Goal: Transaction & Acquisition: Book appointment/travel/reservation

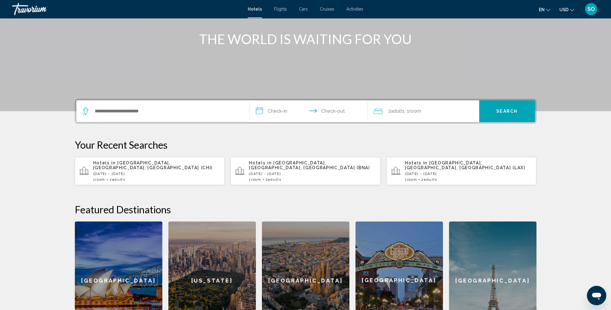
scroll to position [60, 0]
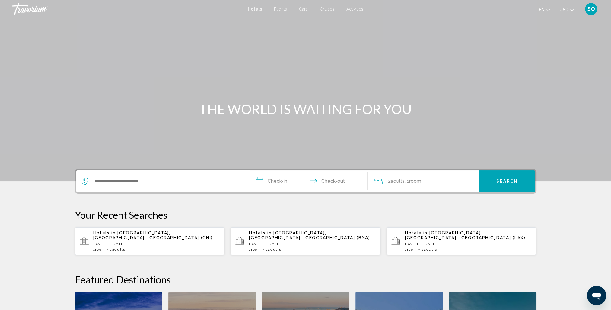
click at [276, 11] on span "Flights" at bounding box center [280, 9] width 13 height 5
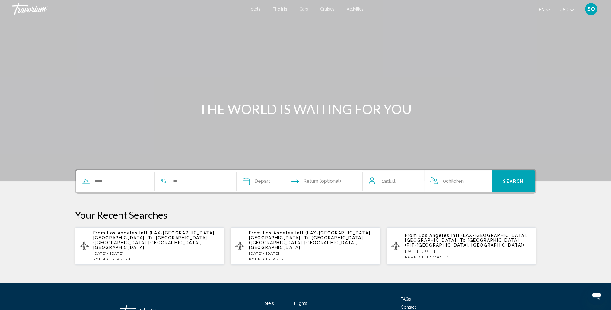
click at [119, 188] on div "Search widget" at bounding box center [151, 181] width 151 height 22
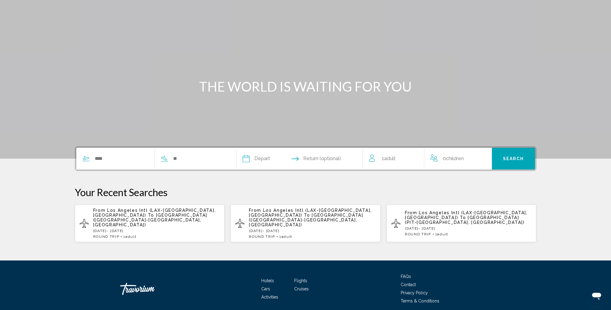
scroll to position [37, 0]
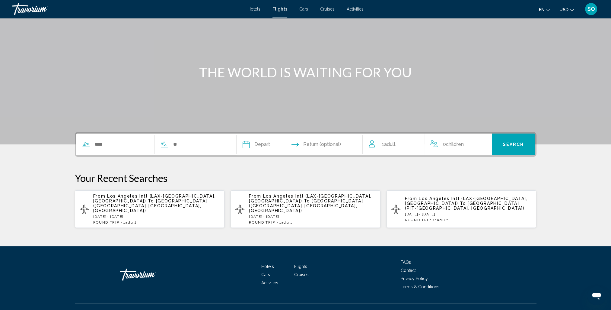
click at [113, 152] on div "Search widget" at bounding box center [151, 144] width 151 height 22
click at [115, 143] on input "Search widget" at bounding box center [121, 144] width 55 height 9
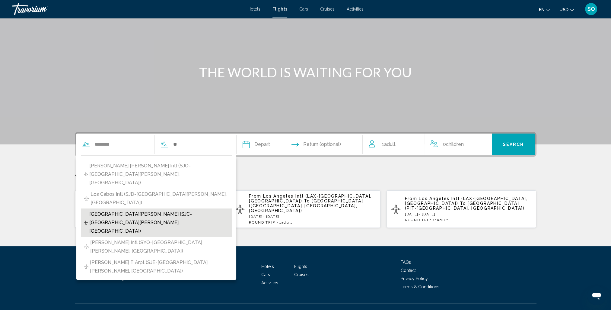
click at [126, 210] on span "[GEOGRAPHIC_DATA][PERSON_NAME] (SJC-[GEOGRAPHIC_DATA][PERSON_NAME], [GEOGRAPHIC…" at bounding box center [158, 222] width 139 height 25
type input "**********"
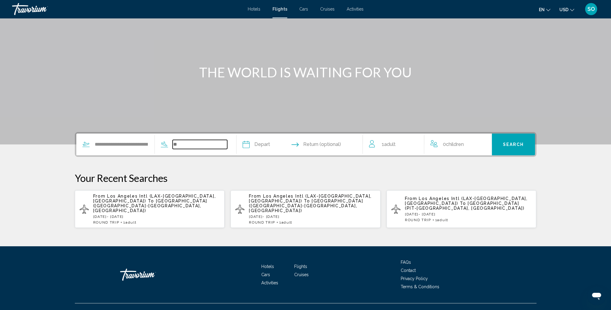
click at [178, 148] on input "Search widget" at bounding box center [200, 144] width 55 height 9
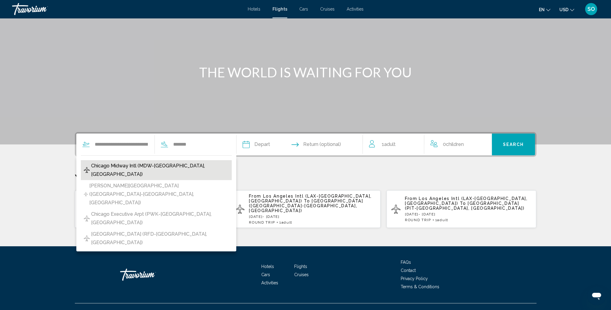
click at [153, 170] on span "Chicago Midway Intl (MDW-[GEOGRAPHIC_DATA], [GEOGRAPHIC_DATA])" at bounding box center [160, 169] width 138 height 17
type input "**********"
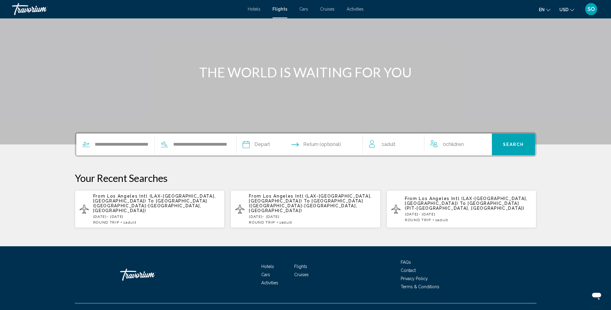
click at [213, 182] on p "Your Recent Searches" at bounding box center [306, 178] width 462 height 12
click at [259, 144] on input "Depart date" at bounding box center [272, 145] width 62 height 24
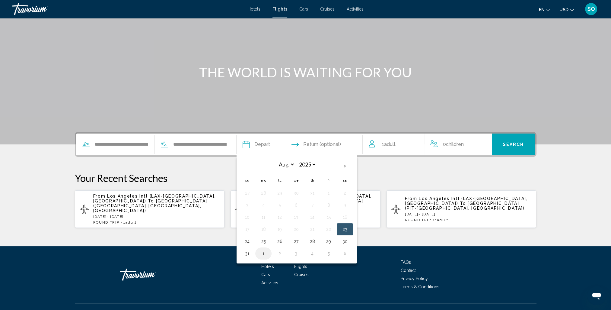
click at [260, 252] on button "1" at bounding box center [264, 253] width 10 height 8
type input "**********"
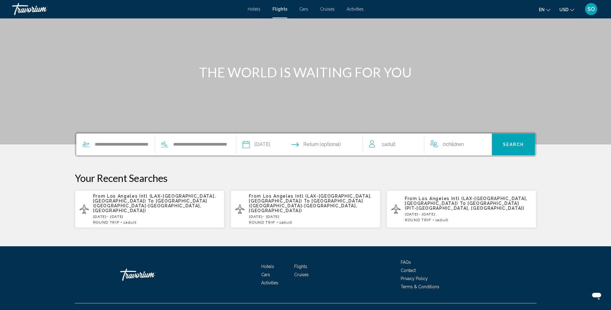
click at [345, 147] on input "Return date" at bounding box center [334, 145] width 62 height 24
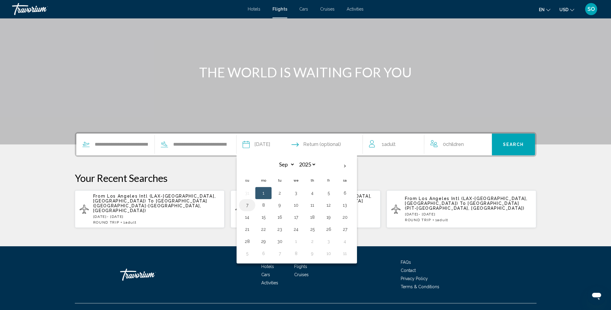
click at [251, 203] on button "7" at bounding box center [247, 205] width 10 height 8
type input "**********"
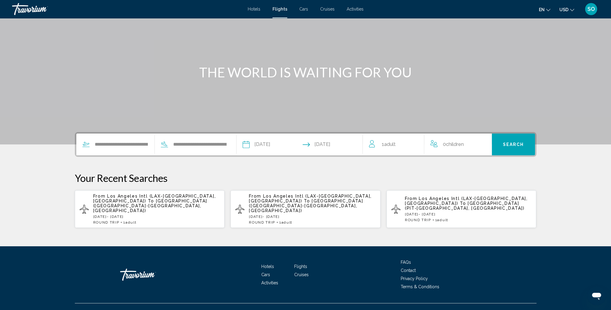
click at [389, 152] on div "1 Adult Adults" at bounding box center [397, 144] width 56 height 22
drag, startPoint x: 407, startPoint y: 144, endPoint x: 413, endPoint y: 143, distance: 6.2
click at [408, 144] on div "1 Adult Adults" at bounding box center [396, 144] width 55 height 11
click at [414, 143] on icon "Increment adults" at bounding box center [414, 142] width 5 height 5
click at [510, 142] on span "Search" at bounding box center [513, 144] width 21 height 5
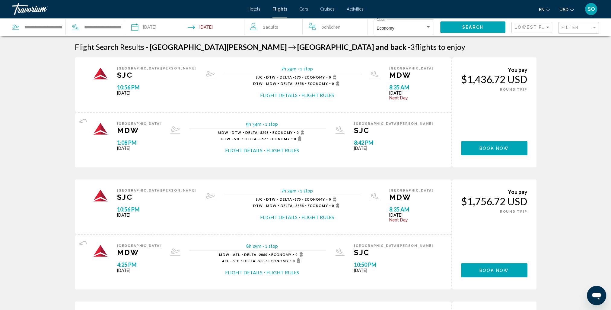
drag, startPoint x: 146, startPoint y: 33, endPoint x: 151, endPoint y: 31, distance: 5.1
click at [147, 33] on input "Depart date: Sep 1, 2025" at bounding box center [159, 28] width 59 height 20
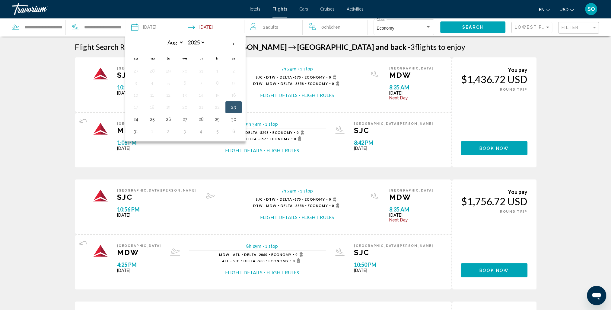
click at [152, 29] on input "Depart date: Sep 1, 2025" at bounding box center [159, 28] width 59 height 20
click at [218, 120] on button "29" at bounding box center [217, 119] width 10 height 8
type input "**********"
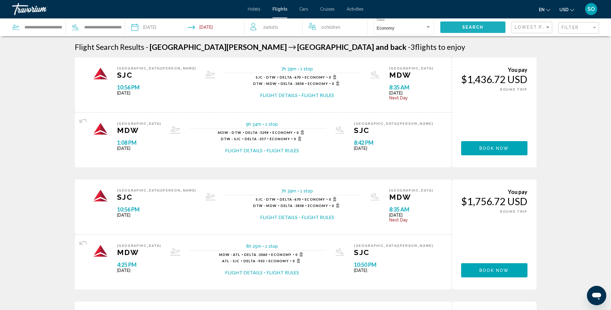
click at [466, 22] on button "Search" at bounding box center [472, 26] width 65 height 11
